Goal: Find contact information: Find contact information

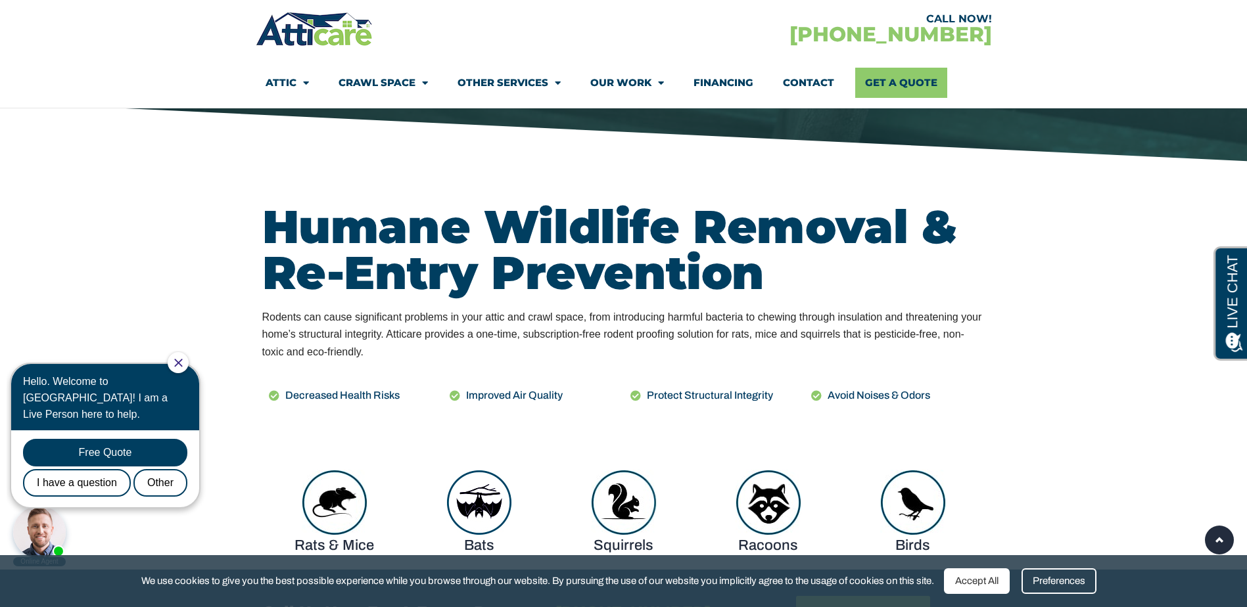
scroll to position [460, 0]
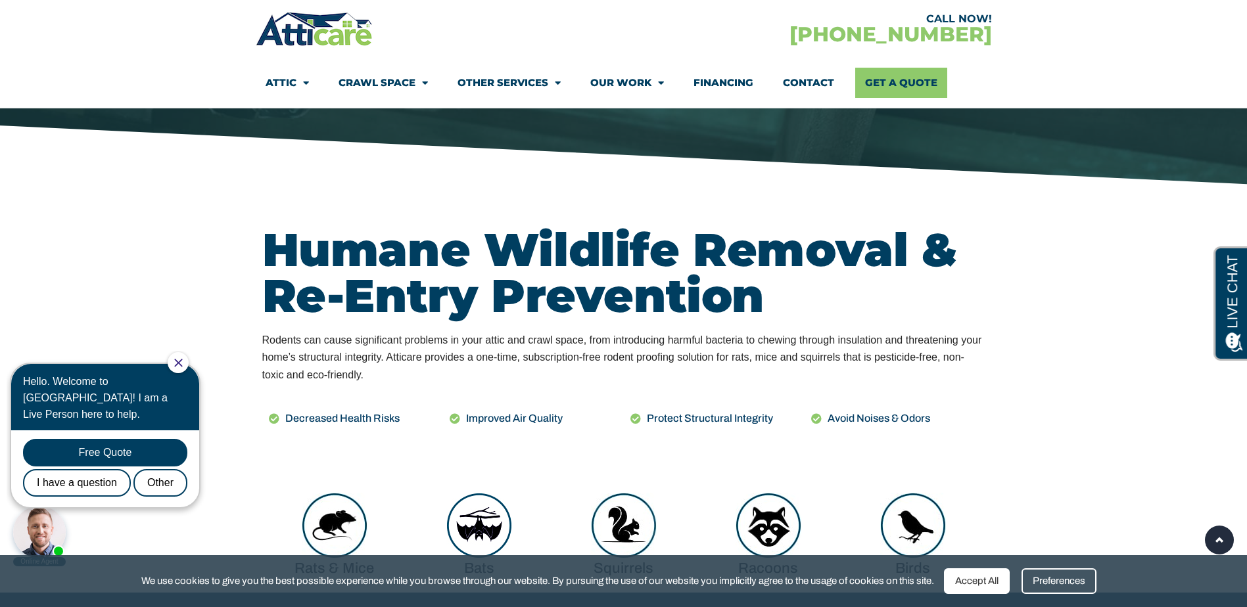
click at [806, 85] on link "Contact" at bounding box center [808, 83] width 51 height 30
